Goal: Information Seeking & Learning: Find specific fact

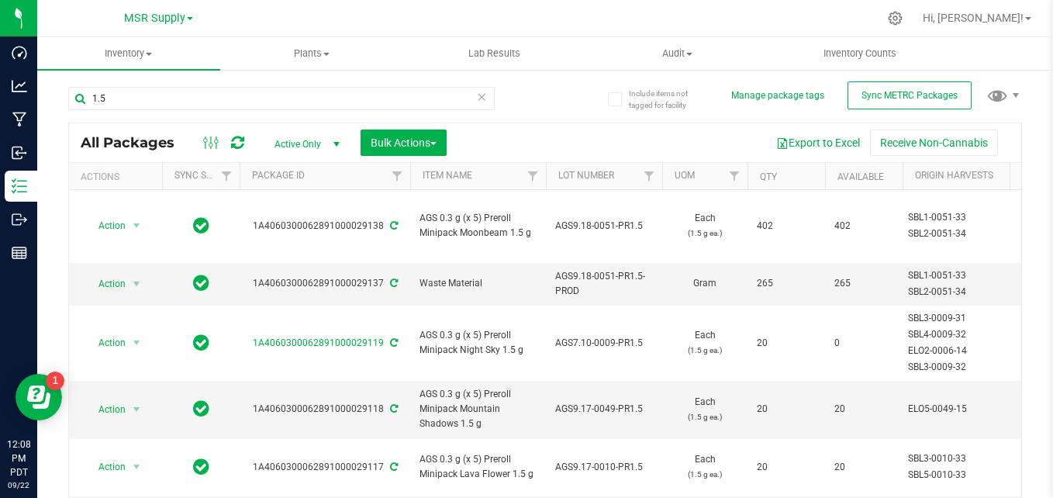
scroll to position [155, 0]
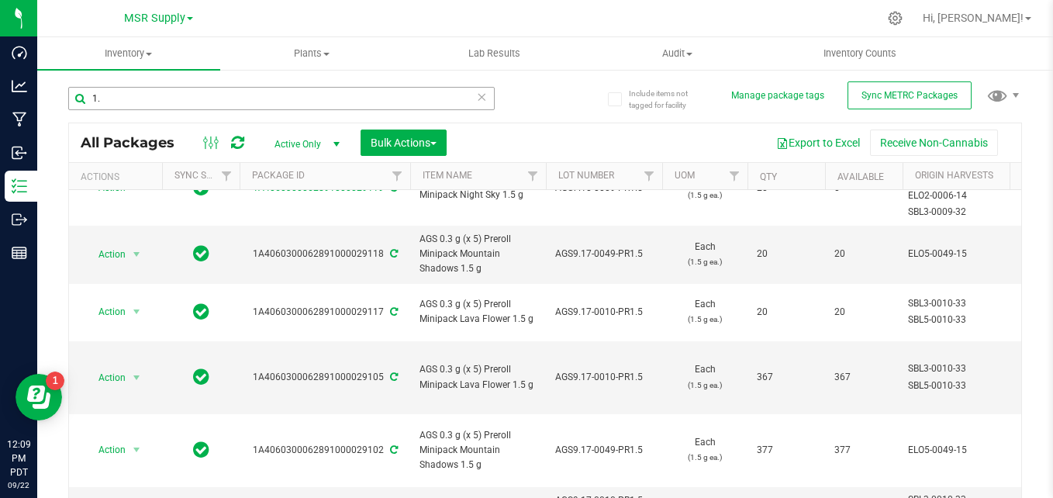
type input "1"
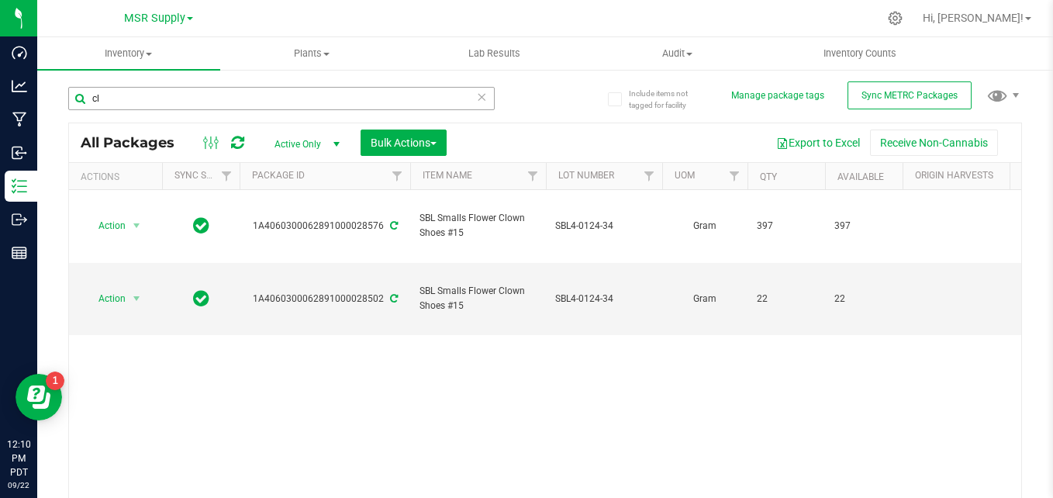
type input "c"
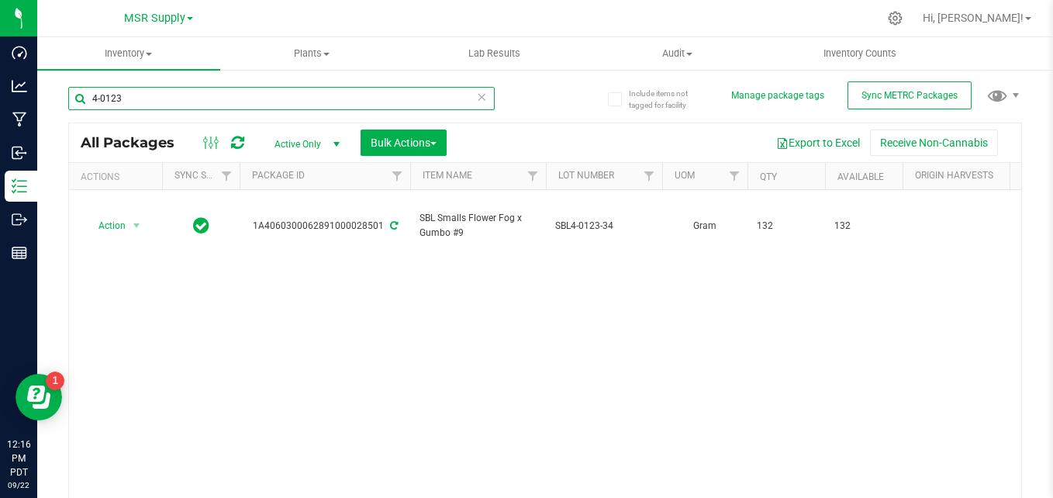
type input "4-0123"
